Goal: Find specific page/section: Find specific page/section

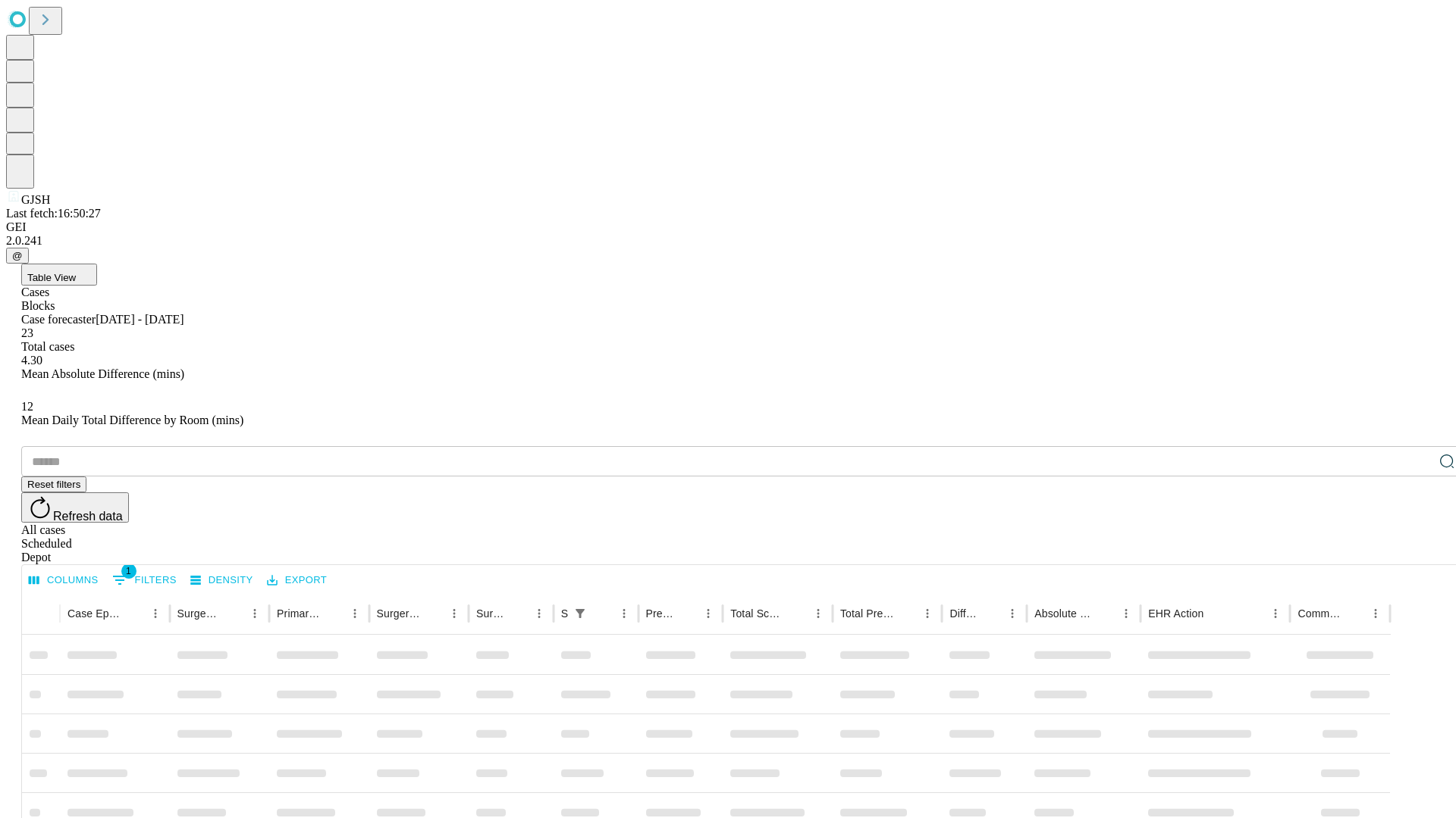
click at [1416, 551] on div "Depot" at bounding box center [743, 557] width 1444 height 14
